Goal: Use online tool/utility: Utilize a website feature to perform a specific function

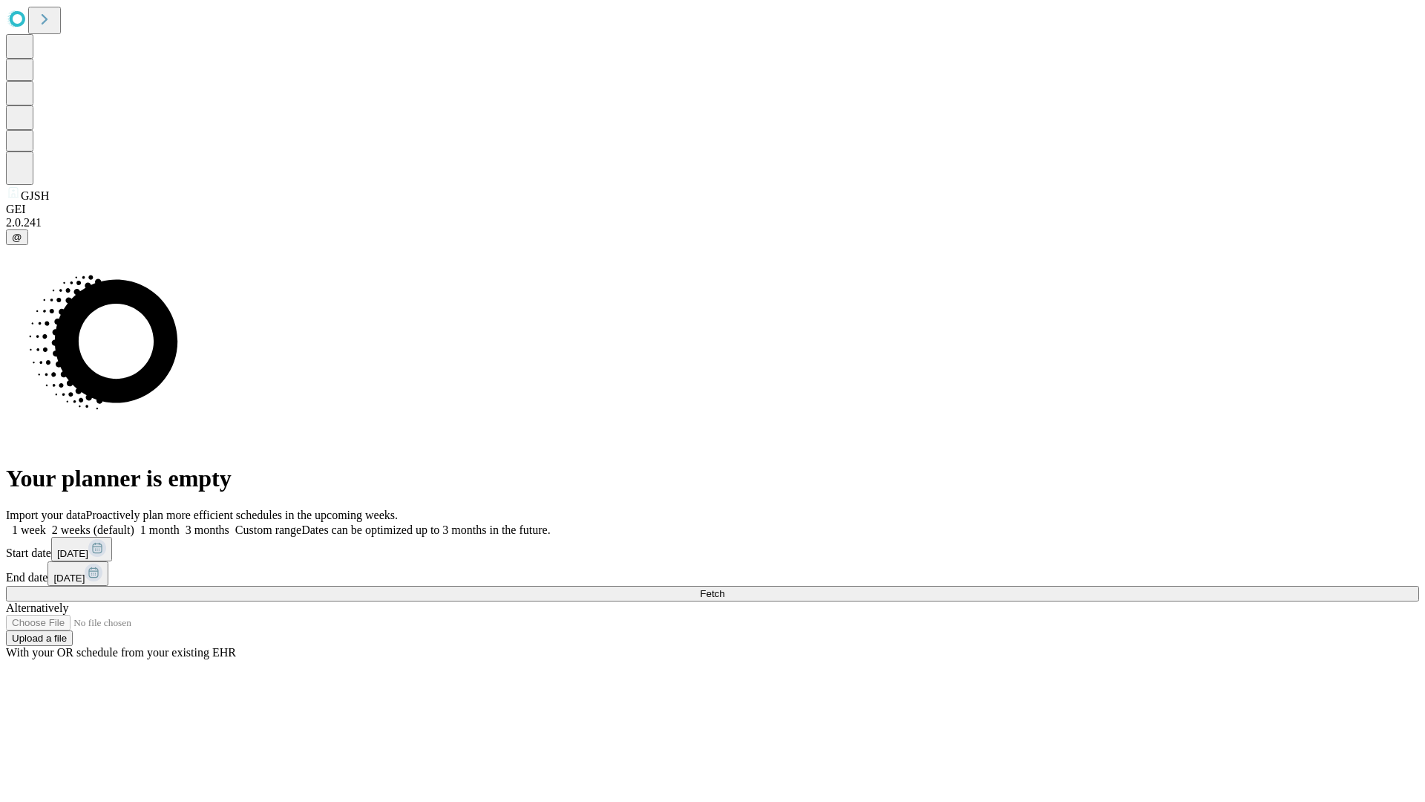
click at [724, 588] on span "Fetch" at bounding box center [712, 593] width 24 height 11
